Goal: Task Accomplishment & Management: Check status

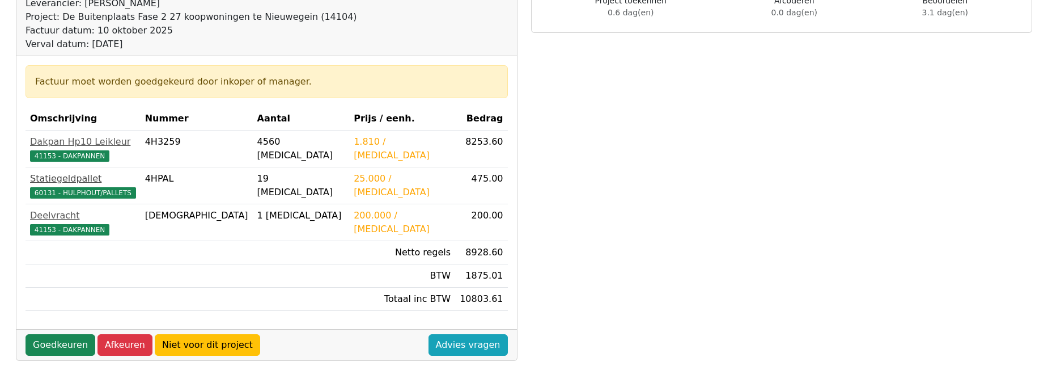
scroll to position [170, 0]
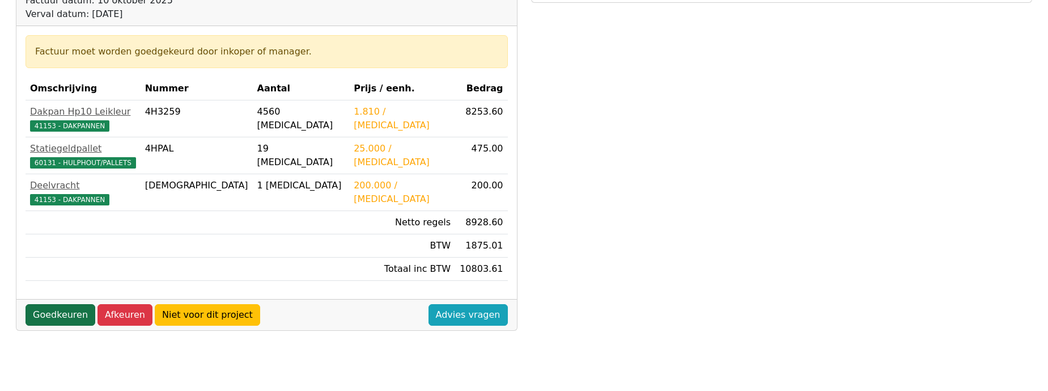
click at [50, 315] on link "Goedkeuren" at bounding box center [61, 315] width 70 height 22
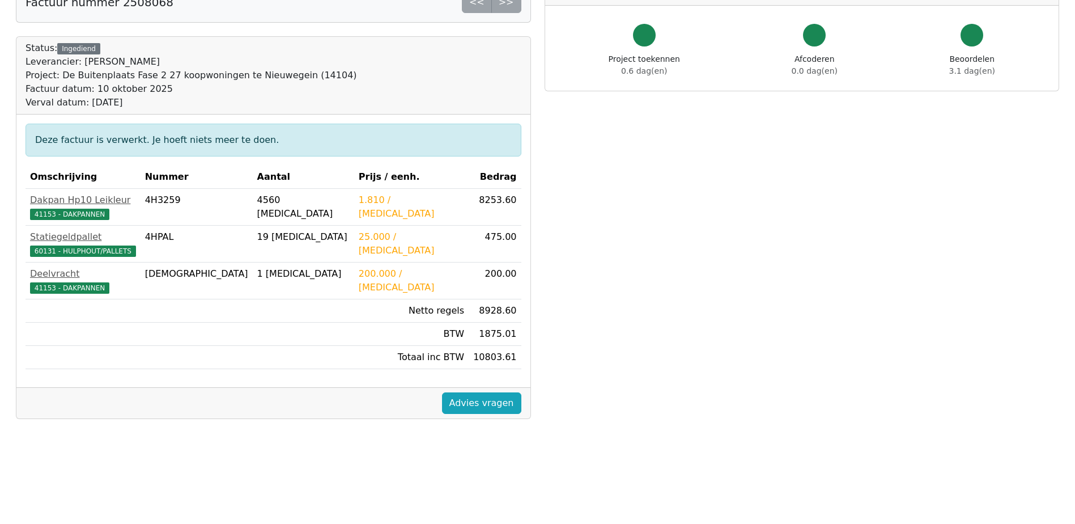
scroll to position [170, 0]
